Goal: Task Accomplishment & Management: Manage account settings

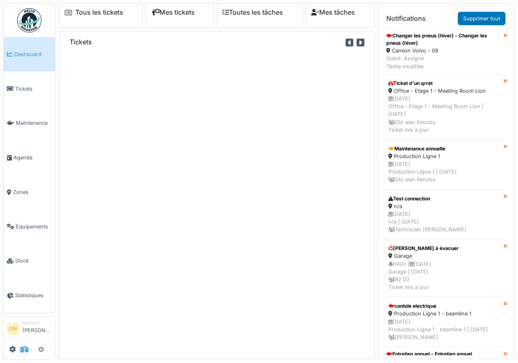
click at [22, 351] on icon at bounding box center [24, 349] width 8 height 7
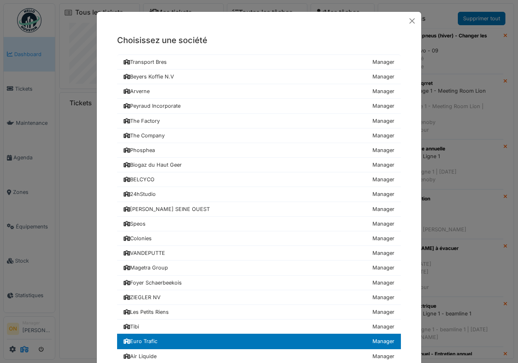
click at [22, 351] on div "Choisissez une société Transport Bres Manager Beyers Koffie N.V Manager [GEOGRA…" at bounding box center [259, 181] width 518 height 363
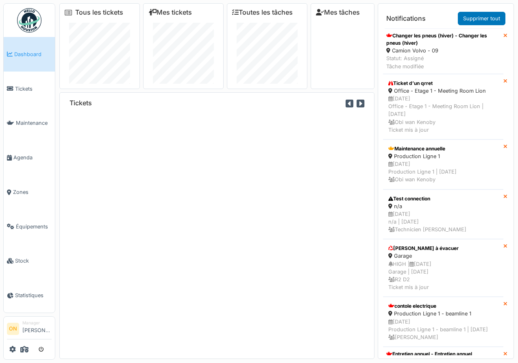
click at [63, 231] on div "Tickets" at bounding box center [216, 225] width 315 height 267
click at [17, 212] on link "Équipements" at bounding box center [29, 226] width 51 height 35
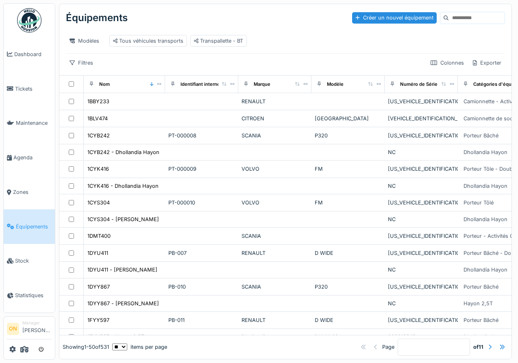
click at [471, 13] on input at bounding box center [477, 17] width 56 height 11
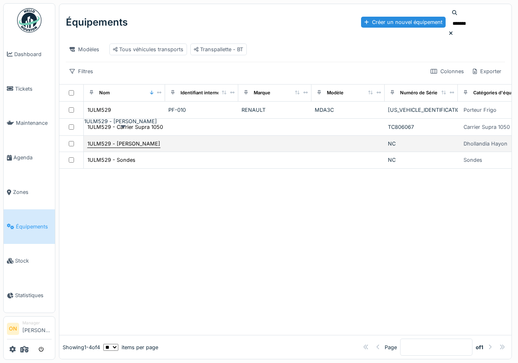
type input "*******"
click at [144, 140] on div "1ULM529 - [PERSON_NAME]" at bounding box center [123, 144] width 73 height 8
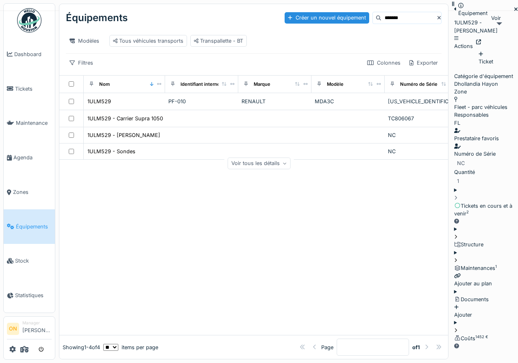
click at [482, 39] on icon at bounding box center [478, 41] width 5 height 5
click at [454, 241] on div "Structure" at bounding box center [486, 245] width 64 height 8
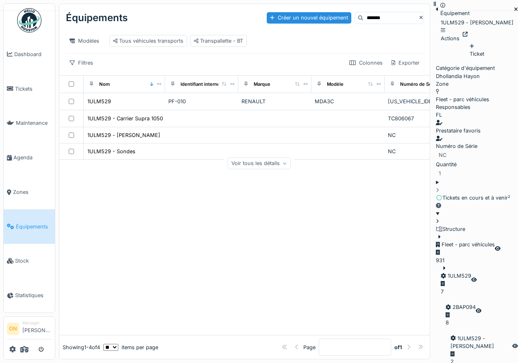
click at [444, 266] on icon at bounding box center [445, 267] width 2 height 3
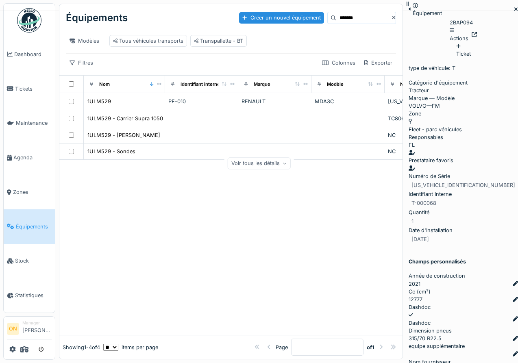
click at [291, 159] on div "Voir tous les détails" at bounding box center [259, 163] width 63 height 12
click at [276, 169] on div "Réduire" at bounding box center [258, 163] width 33 height 12
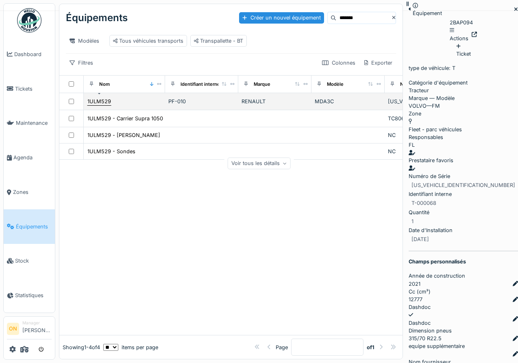
click at [89, 98] on div "1ULM529" at bounding box center [99, 102] width 24 height 8
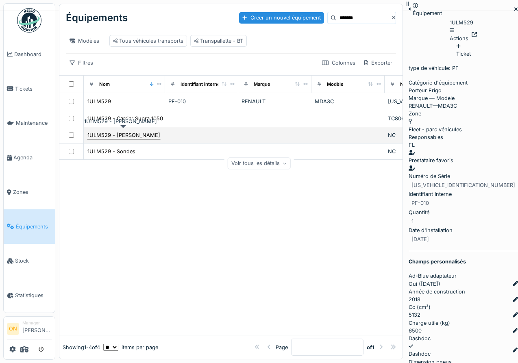
click at [121, 133] on div "1ULM529 - [PERSON_NAME]" at bounding box center [123, 135] width 73 height 8
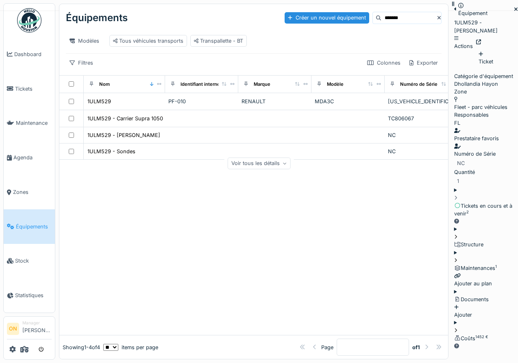
click at [454, 241] on div "Structure" at bounding box center [486, 245] width 64 height 8
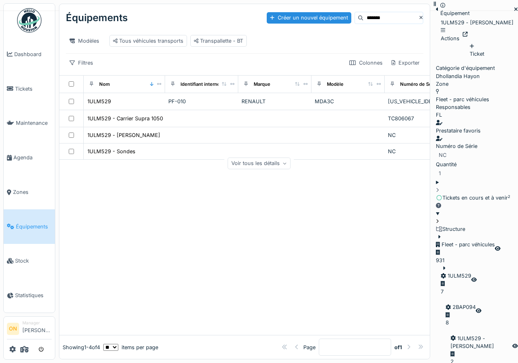
click at [291, 161] on div "Voir tous les détails" at bounding box center [259, 163] width 63 height 12
click at [460, 35] on div "Actions" at bounding box center [450, 34] width 19 height 15
click at [463, 50] on icon at bounding box center [459, 46] width 5 height 5
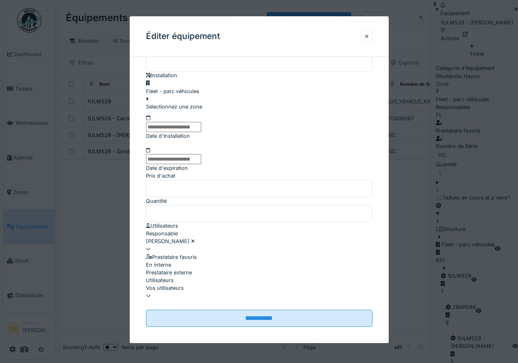
scroll to position [325, 0]
click at [427, 199] on div at bounding box center [259, 181] width 518 height 363
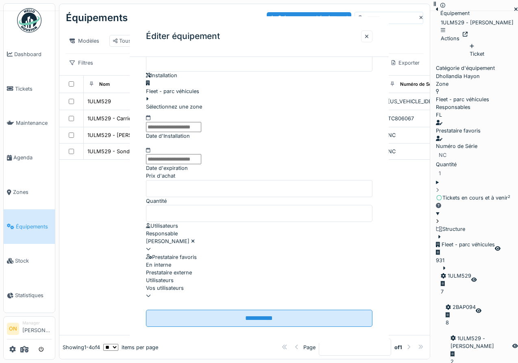
scroll to position [0, 0]
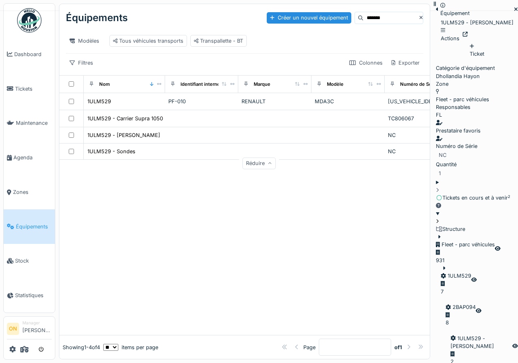
click at [436, 233] on div at bounding box center [465, 237] width 59 height 8
click at [436, 234] on icon at bounding box center [439, 236] width 7 height 5
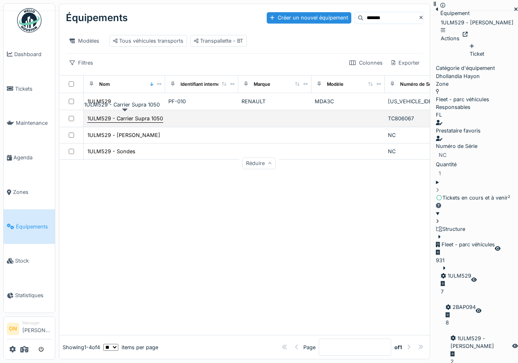
click at [127, 119] on div "1ULM529 - Carrier Supra 1050" at bounding box center [125, 119] width 76 height 8
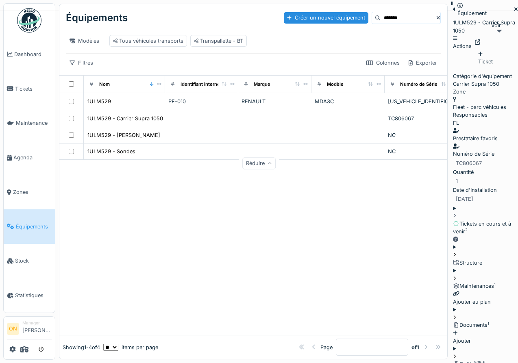
click at [480, 41] on icon at bounding box center [477, 41] width 5 height 5
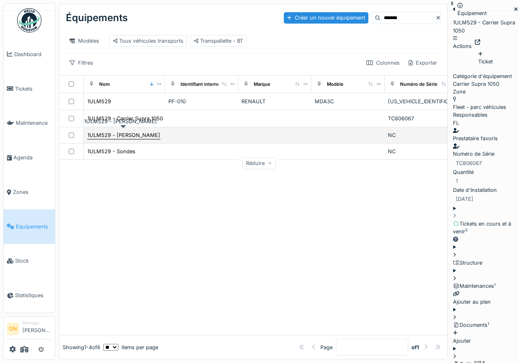
click at [122, 135] on div "1ULM529 - [PERSON_NAME]" at bounding box center [123, 135] width 73 height 8
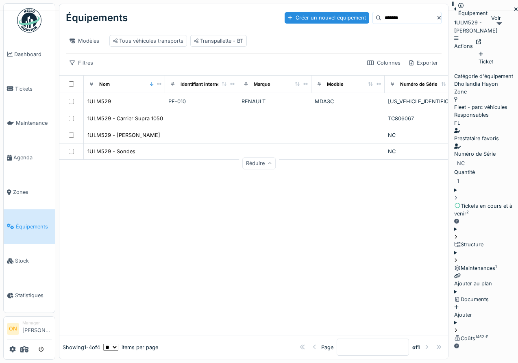
click at [482, 39] on icon at bounding box center [478, 41] width 5 height 5
click at [28, 58] on link "Dashboard" at bounding box center [29, 54] width 51 height 35
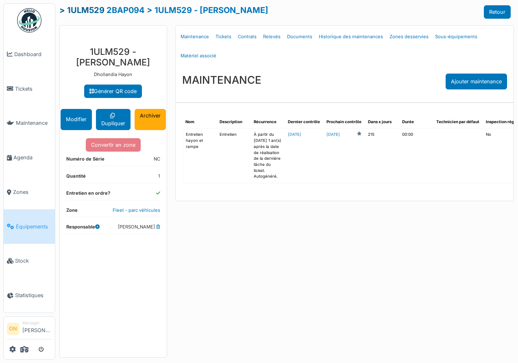
click at [95, 11] on link "> 1ULM529" at bounding box center [81, 10] width 45 height 10
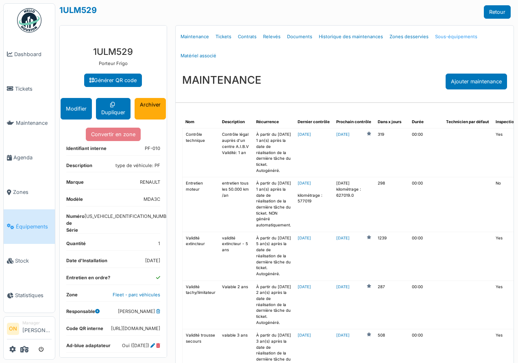
click at [448, 38] on link "Sous-équipements" at bounding box center [456, 36] width 49 height 19
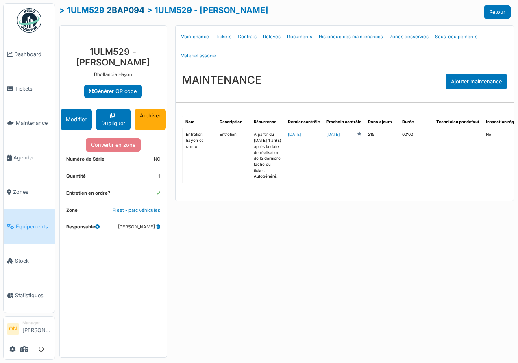
click at [132, 7] on link "2BAP094" at bounding box center [126, 10] width 38 height 10
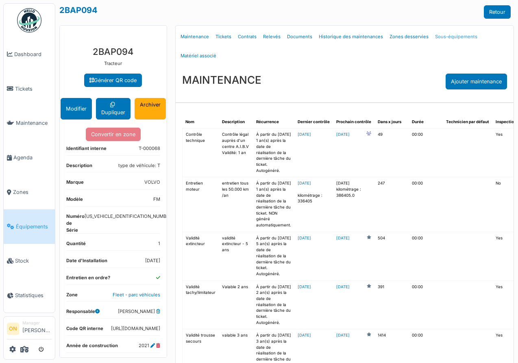
click at [458, 37] on link "Sous-équipements" at bounding box center [456, 36] width 49 height 19
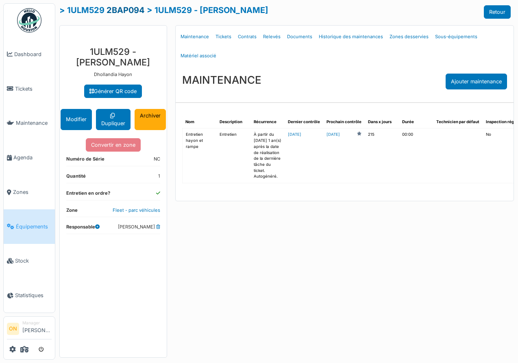
click at [138, 10] on link "2BAP094" at bounding box center [126, 10] width 38 height 10
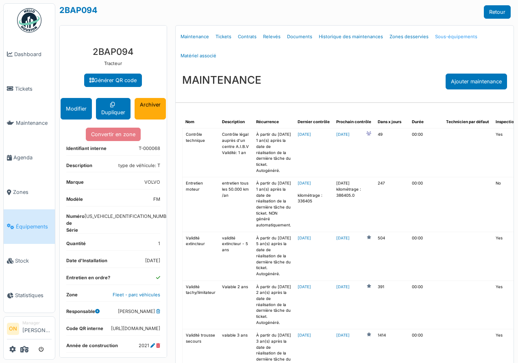
click at [449, 35] on link "Sous-équipements" at bounding box center [456, 36] width 49 height 19
click at [449, 32] on link "Sous-équipements" at bounding box center [456, 36] width 49 height 19
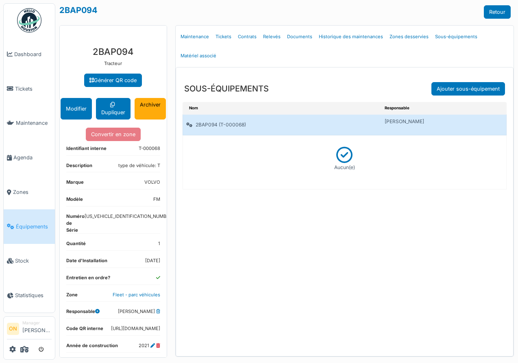
click at [209, 128] on div "2BAP094 (T-000068)" at bounding box center [248, 125] width 131 height 14
click at [209, 124] on div "2BAP094 (T-000068)" at bounding box center [248, 125] width 131 height 14
click at [239, 125] on div "2BAP094 (T-000068)" at bounding box center [248, 125] width 131 height 14
click at [204, 122] on div "2BAP094 (T-000068)" at bounding box center [248, 125] width 131 height 14
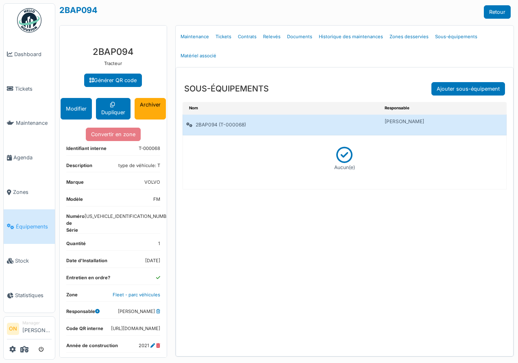
click at [183, 126] on div "2BAP094 (T-000068)" at bounding box center [248, 125] width 131 height 14
click at [196, 126] on div "2BAP094 (T-000068)" at bounding box center [248, 125] width 131 height 14
click at [207, 124] on div "2BAP094 (T-000068)" at bounding box center [248, 125] width 131 height 14
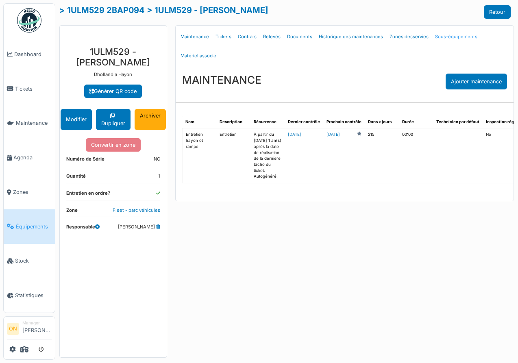
click at [439, 35] on link "Sous-équipements" at bounding box center [456, 36] width 49 height 19
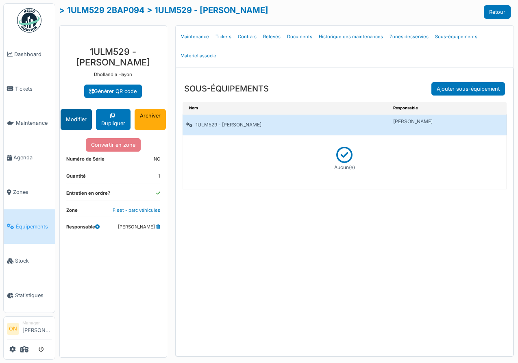
click at [84, 119] on button "Modifier" at bounding box center [76, 119] width 31 height 21
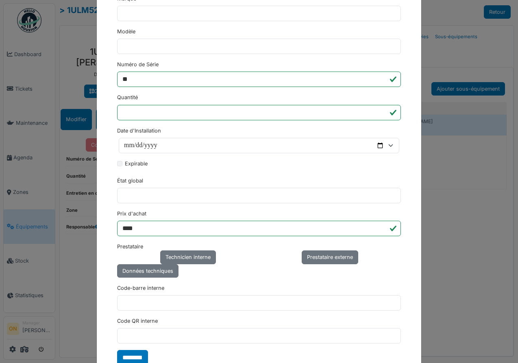
scroll to position [305, 0]
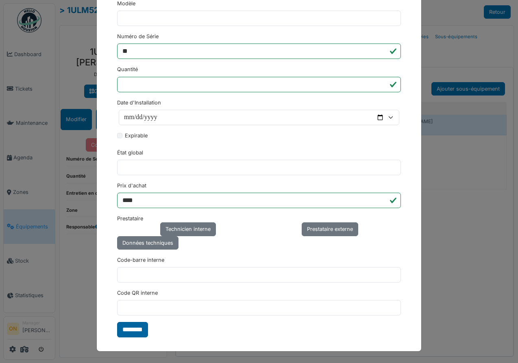
click at [137, 334] on input "********" at bounding box center [132, 329] width 31 height 15
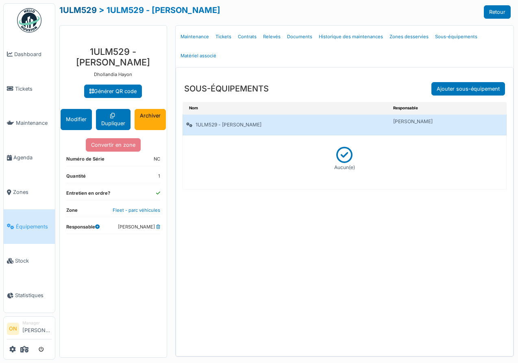
click at [73, 10] on link "1ULM529" at bounding box center [77, 10] width 37 height 10
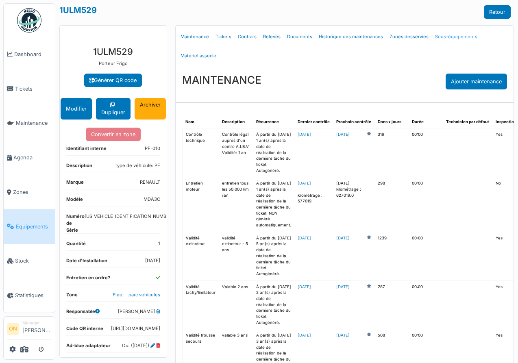
click at [444, 36] on link "Sous-équipements" at bounding box center [456, 36] width 49 height 19
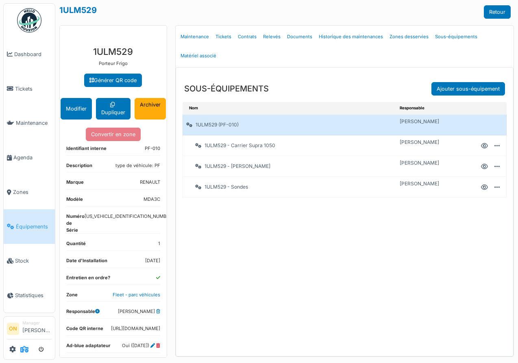
click at [26, 350] on icon at bounding box center [24, 349] width 8 height 7
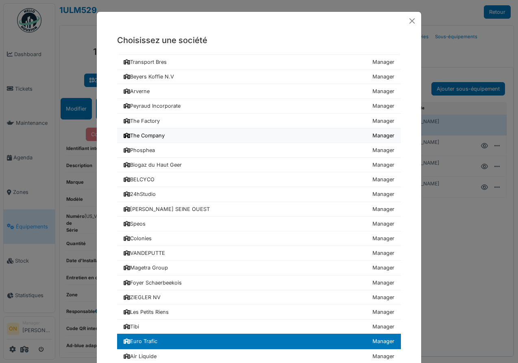
click at [165, 131] on link "The Company Manager" at bounding box center [259, 136] width 284 height 15
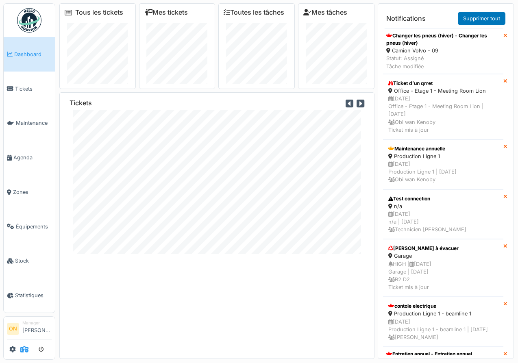
click at [23, 345] on span at bounding box center [24, 349] width 8 height 13
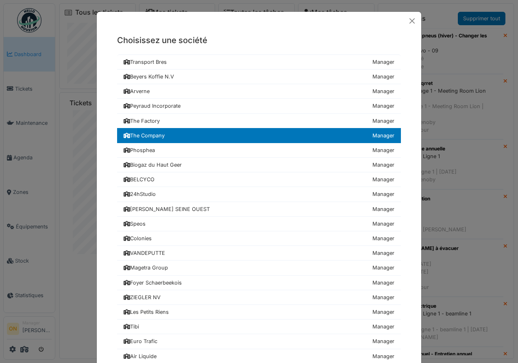
click at [78, 215] on div "Choisissez une société Transport Bres Manager Beyers Koffie N.V Manager [GEOGRA…" at bounding box center [259, 181] width 518 height 363
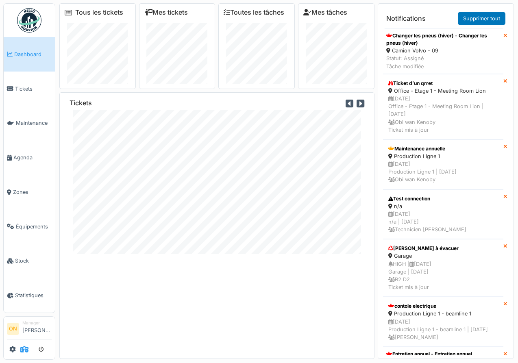
click at [27, 347] on icon at bounding box center [24, 349] width 8 height 7
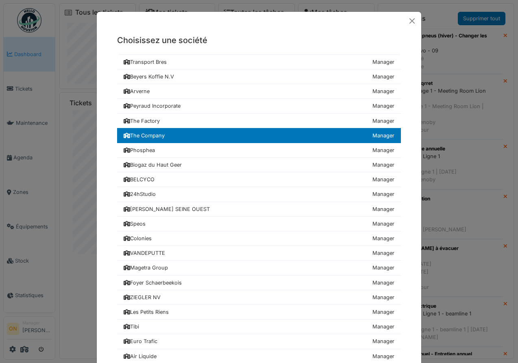
click at [52, 199] on div "Choisissez une société Transport Bres Manager Beyers Koffie N.V Manager [GEOGRA…" at bounding box center [259, 181] width 518 height 363
